Goal: Download file/media

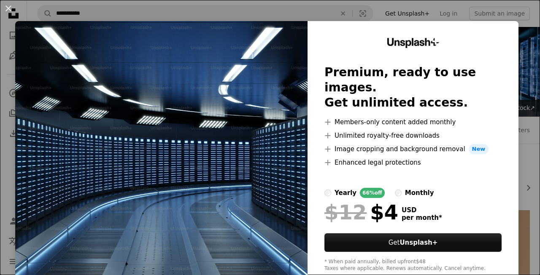
scroll to position [167, 0]
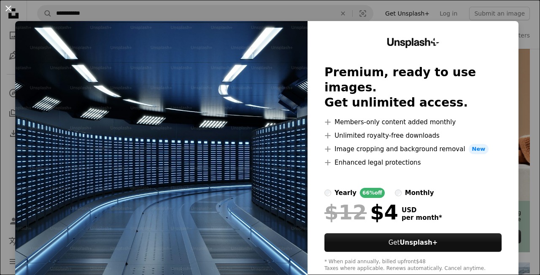
click at [8, 8] on button "An X shape" at bounding box center [8, 8] width 10 height 10
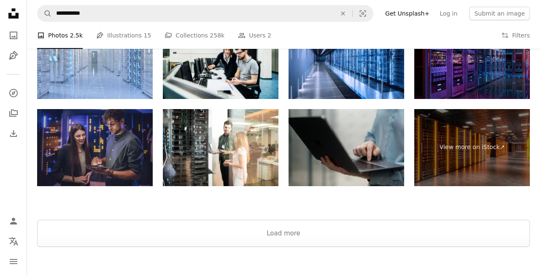
scroll to position [1345, 0]
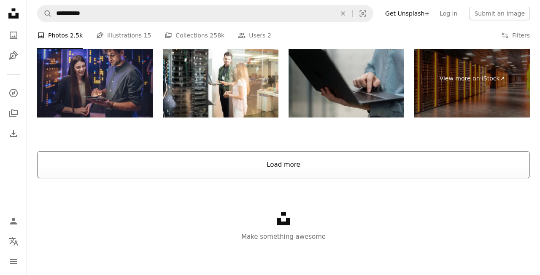
click at [263, 165] on button "Load more" at bounding box center [283, 164] width 492 height 27
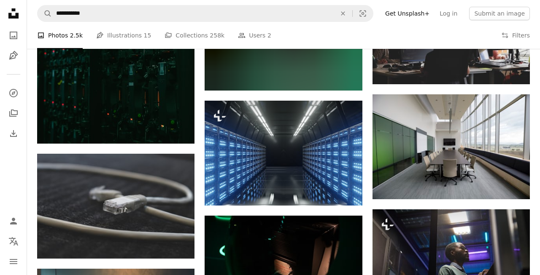
scroll to position [1720, 0]
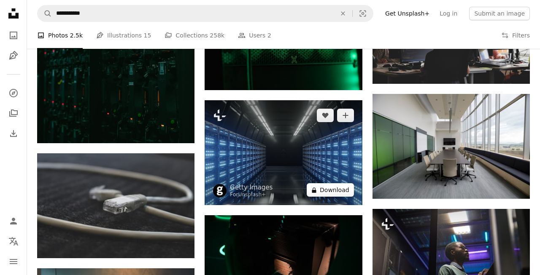
click at [338, 194] on button "A lock Download" at bounding box center [329, 189] width 47 height 13
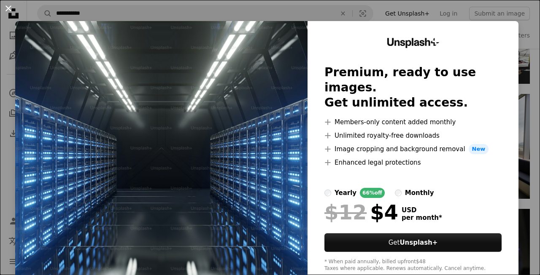
click at [10, 8] on button "An X shape" at bounding box center [8, 8] width 10 height 10
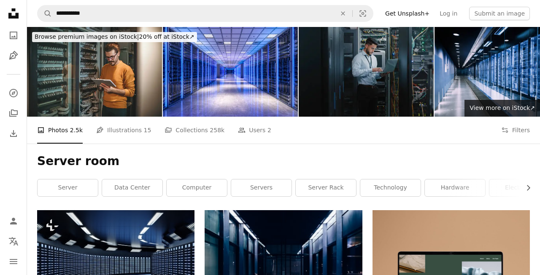
click at [7, 11] on icon "Unsplash logo Unsplash Home" at bounding box center [13, 13] width 17 height 17
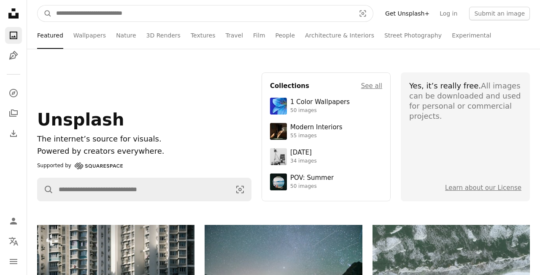
click at [220, 16] on input "Find visuals sitewide" at bounding box center [202, 13] width 301 height 16
type input "**********"
click at [38, 5] on button "A magnifying glass" at bounding box center [45, 13] width 14 height 16
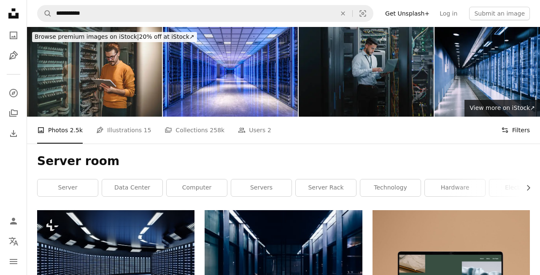
click at [510, 132] on button "Filters Filters" at bounding box center [515, 130] width 29 height 27
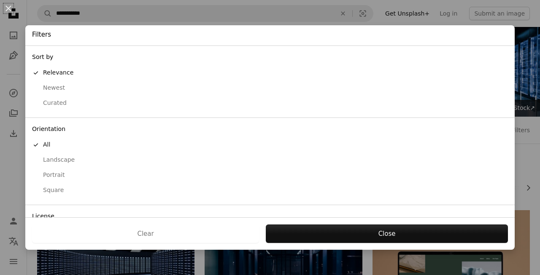
click at [60, 162] on div "Landscape" at bounding box center [269, 160] width 475 height 8
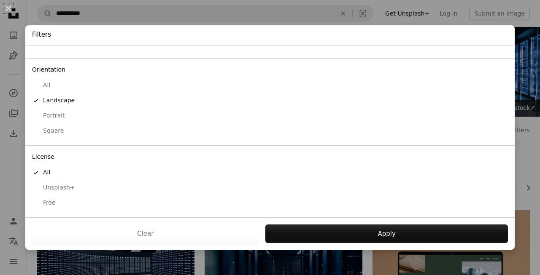
click at [47, 204] on div "Free" at bounding box center [269, 203] width 475 height 8
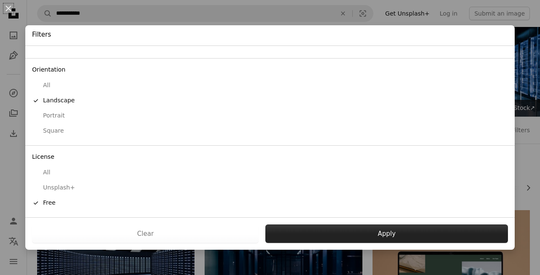
click at [384, 234] on button "Apply" at bounding box center [386, 234] width 242 height 19
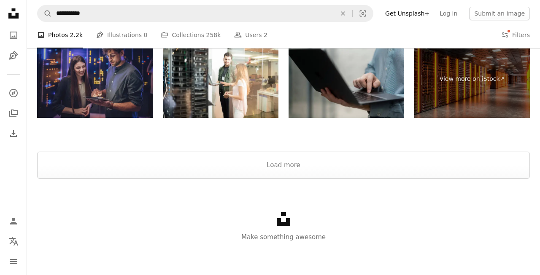
scroll to position [1268, 0]
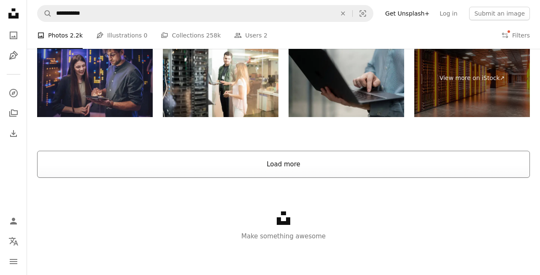
click at [277, 161] on button "Load more" at bounding box center [283, 164] width 492 height 27
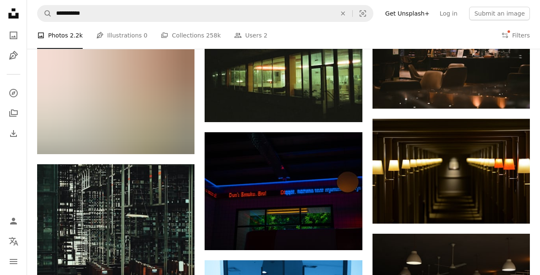
scroll to position [6482, 0]
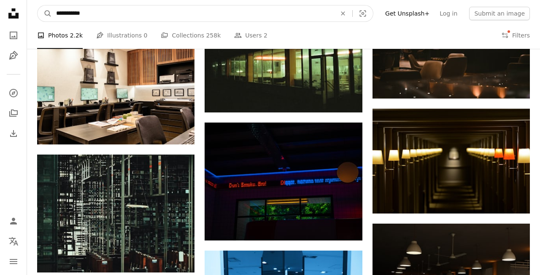
click at [81, 12] on input "**********" at bounding box center [193, 13] width 282 height 16
type input "**********"
click button "A magnifying glass" at bounding box center [45, 13] width 14 height 16
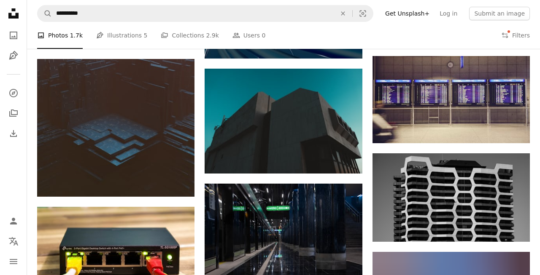
scroll to position [3505, 0]
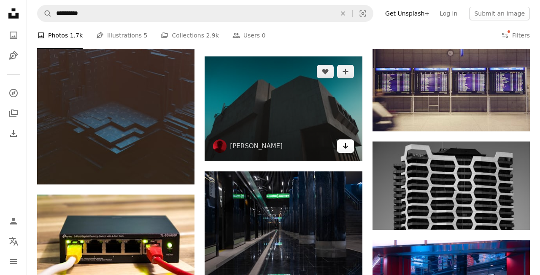
click at [350, 150] on link "Arrow pointing down" at bounding box center [345, 146] width 17 height 13
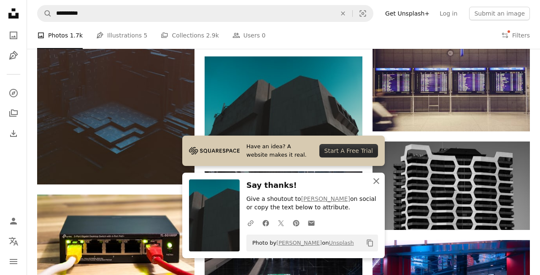
click at [379, 181] on icon "An X shape" at bounding box center [376, 181] width 10 height 10
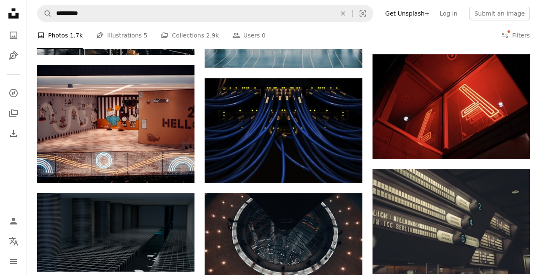
scroll to position [4396, 0]
